Goal: Find specific page/section: Find specific page/section

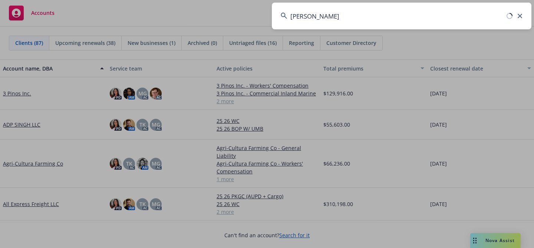
type input "[PERSON_NAME] packing"
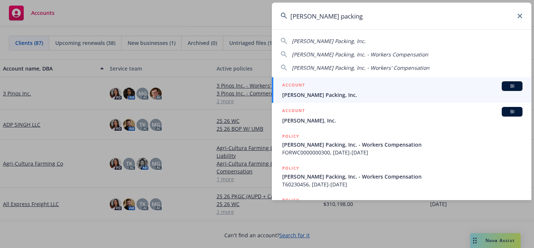
click at [364, 100] on link "ACCOUNT BI [PERSON_NAME] Packing, Inc." at bounding box center [402, 90] width 260 height 26
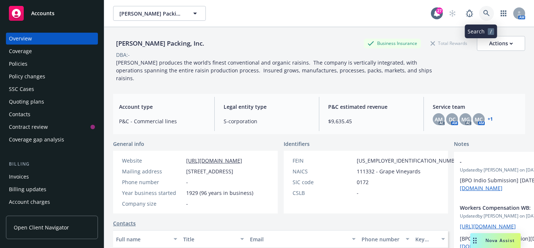
click at [483, 10] on icon at bounding box center [486, 13] width 7 height 7
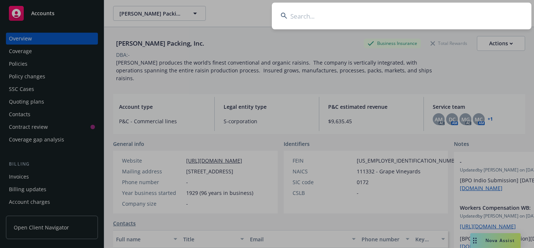
click at [398, 16] on input at bounding box center [402, 16] width 260 height 27
click at [385, 14] on input at bounding box center [402, 16] width 260 height 27
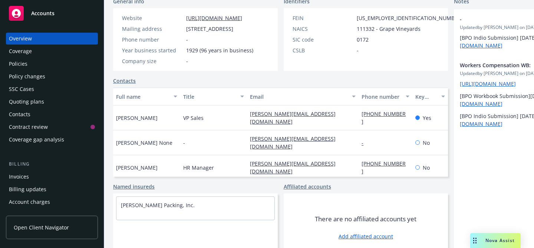
scroll to position [161, 0]
